Goal: Navigation & Orientation: Find specific page/section

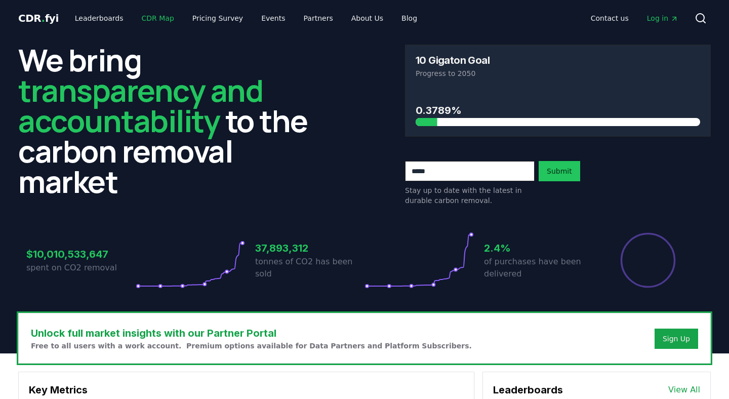
click at [160, 15] on link "CDR Map" at bounding box center [158, 18] width 49 height 18
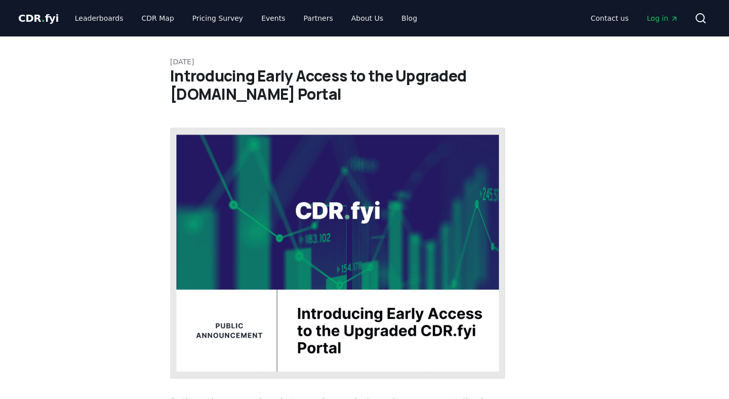
click at [556, 90] on h1 "Introducing Early Access to the Upgraded [DOMAIN_NAME] Portal" at bounding box center [364, 85] width 389 height 36
